Goal: Task Accomplishment & Management: Use online tool/utility

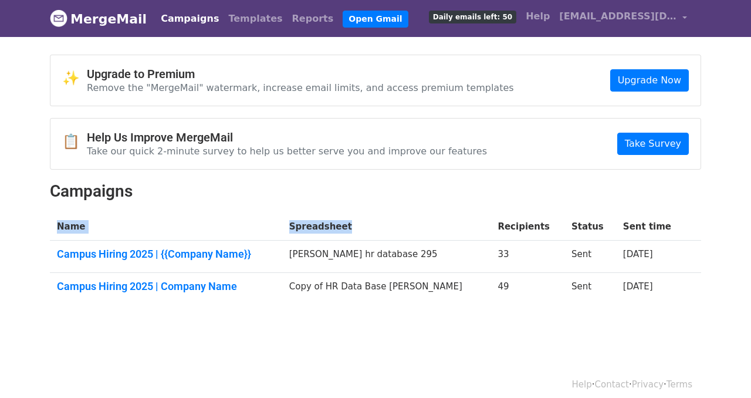
drag, startPoint x: 466, startPoint y: 308, endPoint x: 385, endPoint y: 234, distance: 109.3
click at [385, 234] on div "✨ Upgrade to Premium Remove the "MergeMail" watermark, increase email limits, a…" at bounding box center [375, 184] width 669 height 259
click at [381, 272] on td "Copy of HR Data Base Raunaq Singh" at bounding box center [386, 288] width 209 height 32
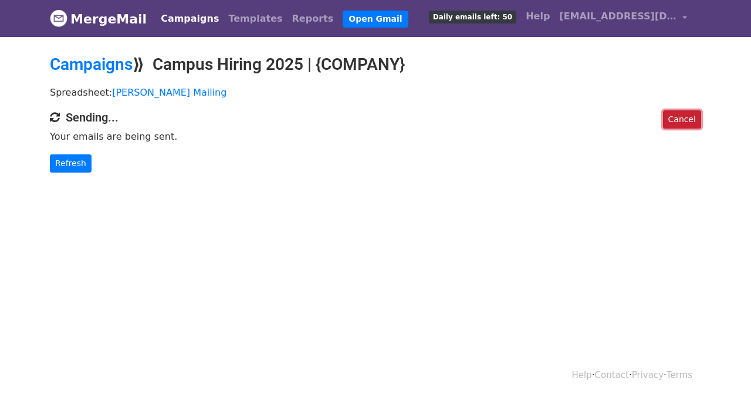
click at [696, 120] on link "Cancel" at bounding box center [682, 119] width 38 height 18
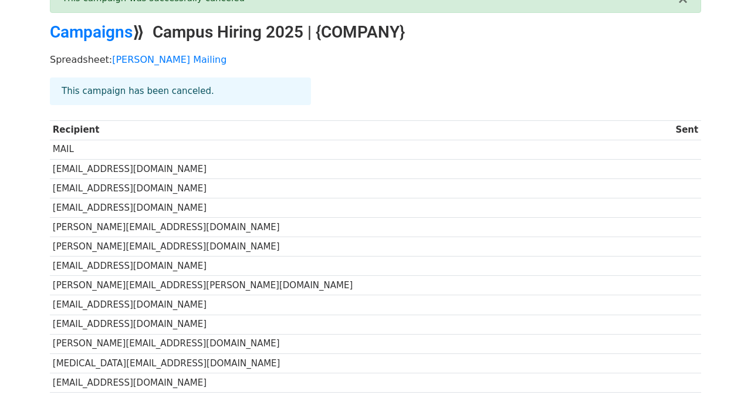
scroll to position [133, 0]
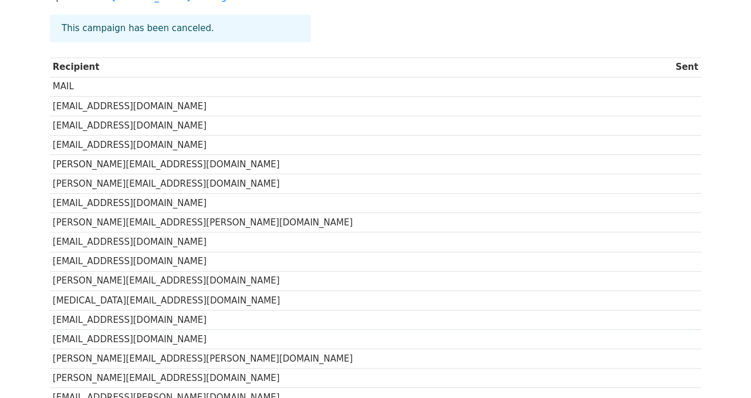
click at [623, 163] on td "[PERSON_NAME][EMAIL_ADDRESS][DOMAIN_NAME]" at bounding box center [362, 164] width 624 height 19
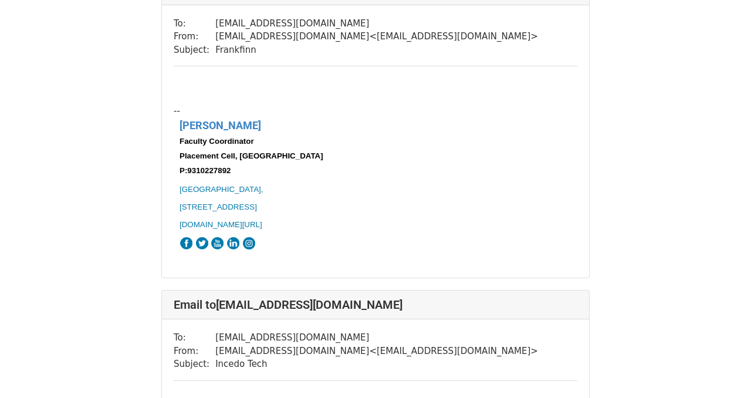
scroll to position [114, 0]
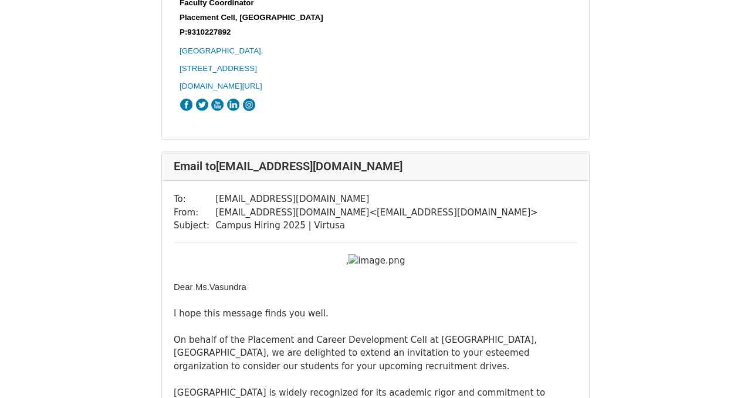
scroll to position [11238, 0]
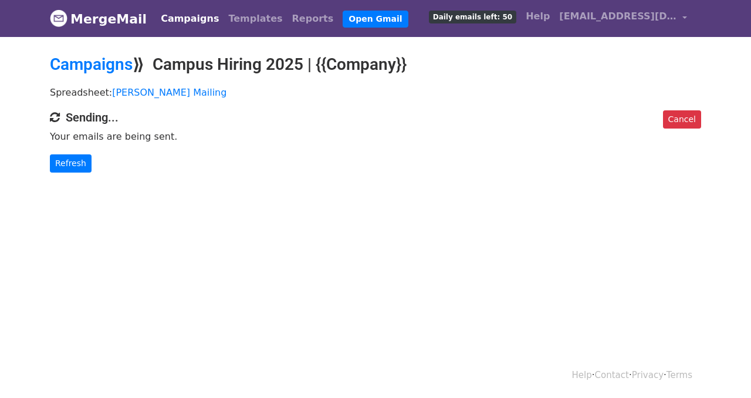
scroll to position [1, 0]
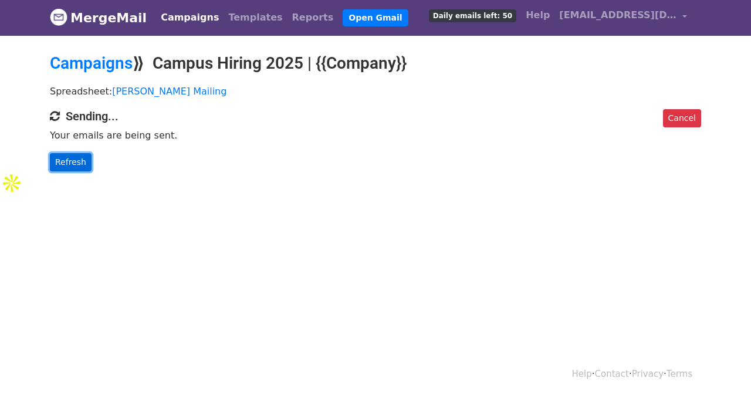
click at [79, 160] on link "Refresh" at bounding box center [71, 162] width 42 height 18
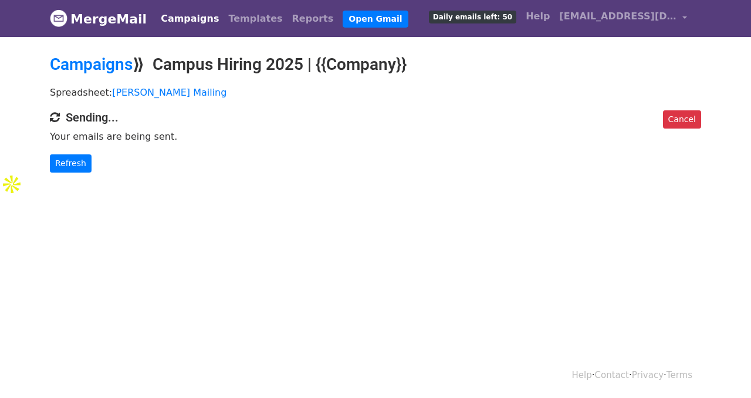
click at [100, 120] on h4 "Sending..." at bounding box center [376, 117] width 652 height 14
click at [102, 120] on h4 "Sending..." at bounding box center [376, 117] width 652 height 14
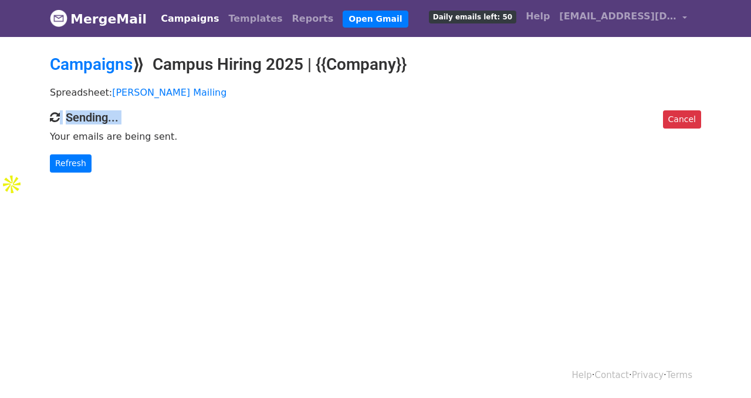
click at [102, 120] on h4 "Sending..." at bounding box center [376, 117] width 652 height 14
click at [688, 113] on link "Cancel" at bounding box center [682, 119] width 38 height 18
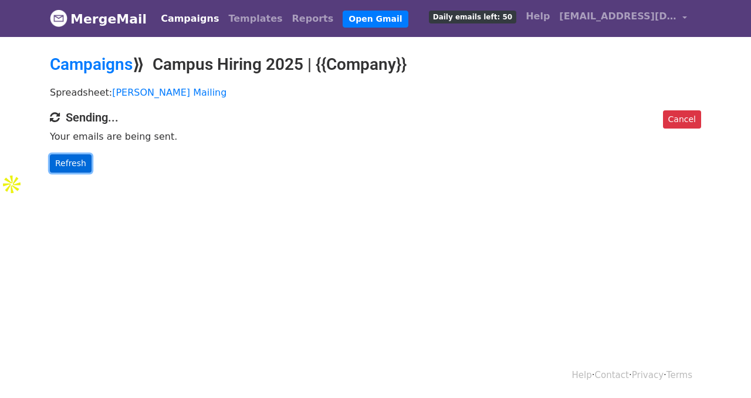
click at [74, 167] on link "Refresh" at bounding box center [71, 163] width 42 height 18
click at [45, 170] on div "Cancel Sending... Your emails are being sent. Refresh" at bounding box center [375, 141] width 669 height 62
click at [69, 166] on link "Refresh" at bounding box center [71, 163] width 42 height 18
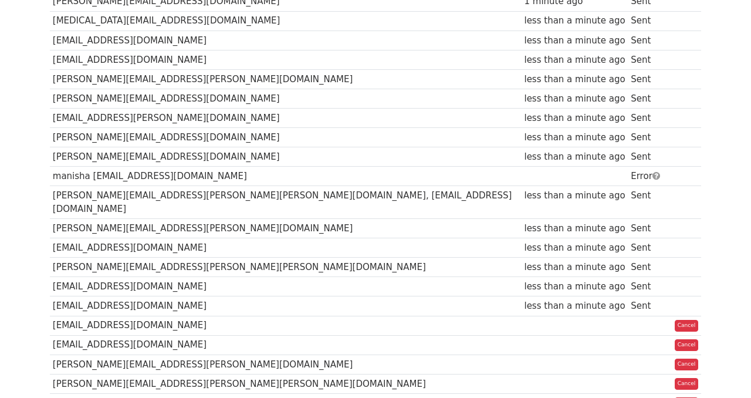
scroll to position [331, 0]
